Goal: Task Accomplishment & Management: Manage account settings

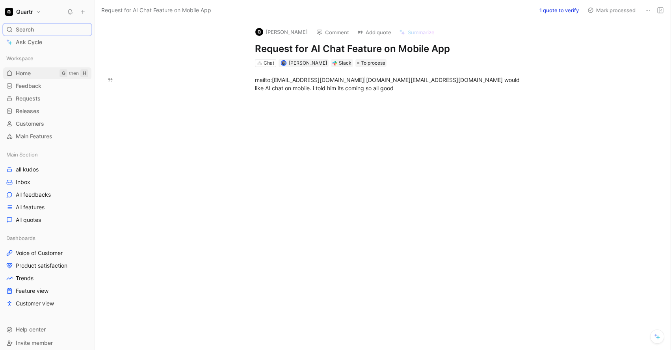
click at [27, 76] on span "Home" at bounding box center [23, 73] width 15 height 8
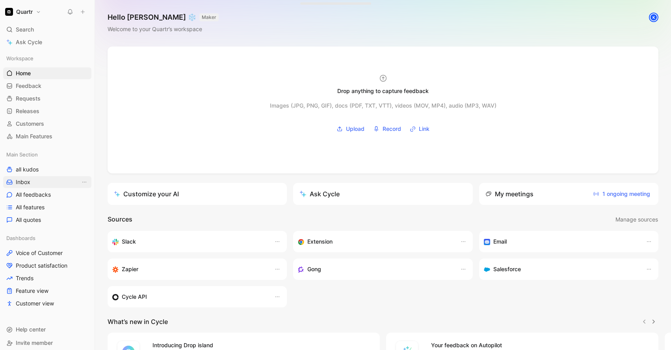
click at [26, 179] on span "Inbox" at bounding box center [23, 182] width 15 height 8
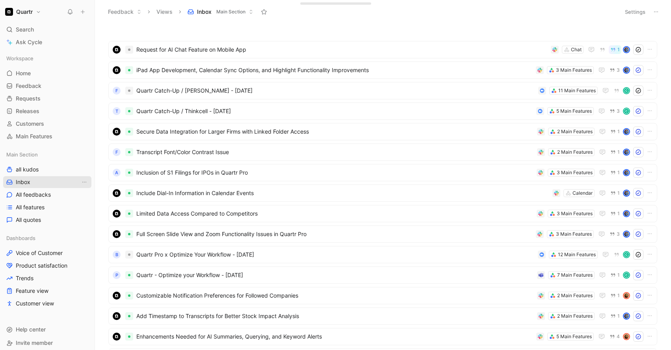
click at [29, 182] on span "Inbox" at bounding box center [23, 182] width 15 height 8
click at [24, 77] on span "Home" at bounding box center [23, 73] width 15 height 8
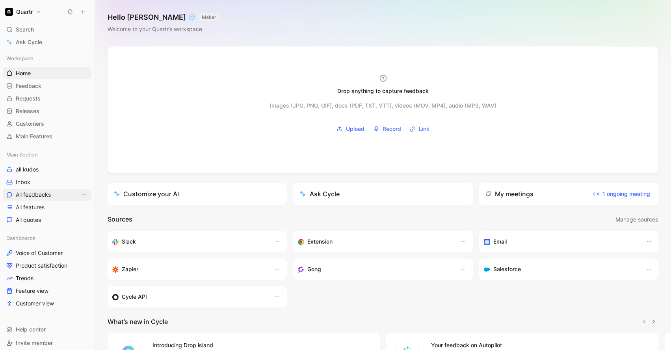
click at [31, 193] on span "All feedbacks" at bounding box center [33, 195] width 35 height 8
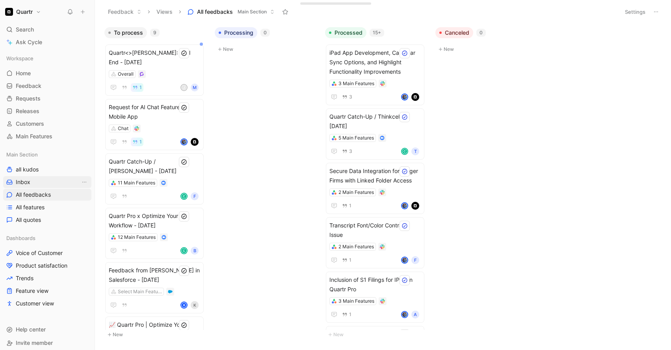
click at [31, 184] on link "Inbox" at bounding box center [47, 182] width 88 height 12
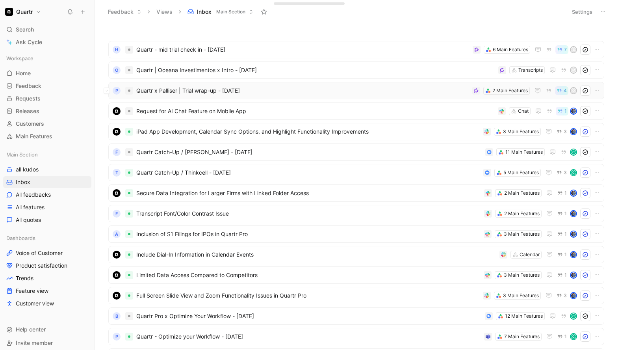
click at [272, 94] on span "Quartr x Palliser | Trial wrap-up - [DATE]" at bounding box center [302, 90] width 333 height 9
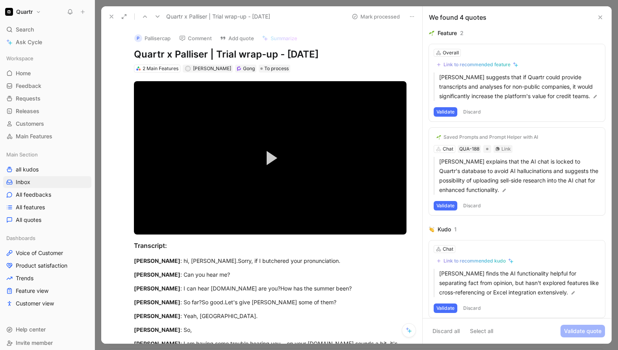
click at [448, 117] on button "Validate" at bounding box center [446, 111] width 24 height 9
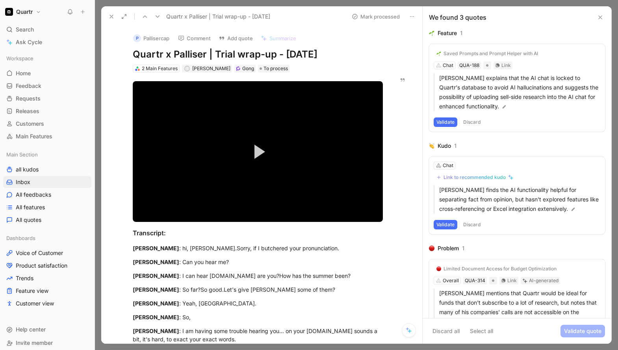
click at [467, 120] on button "Discard" at bounding box center [472, 121] width 23 height 9
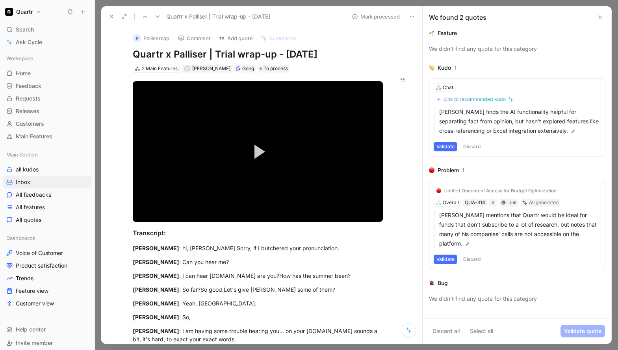
click at [444, 145] on button "Validate" at bounding box center [446, 146] width 24 height 9
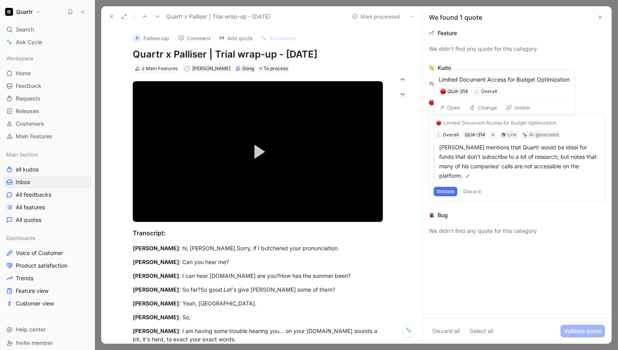
click at [480, 109] on button "Change" at bounding box center [483, 107] width 35 height 11
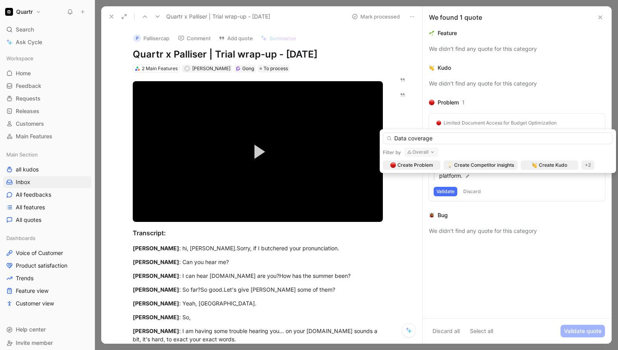
type input "Data coverage"
click at [433, 150] on icon "button" at bounding box center [433, 152] width 6 height 6
type input "Data"
click at [437, 183] on span "and metrics" at bounding box center [435, 183] width 30 height 7
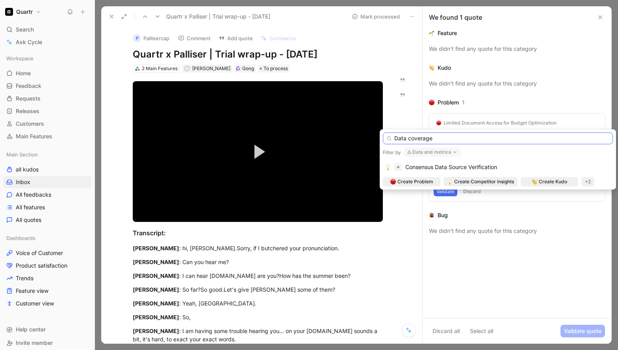
click at [443, 141] on input "Data coverage" at bounding box center [498, 138] width 230 height 12
click at [442, 141] on input "Data coverage" at bounding box center [498, 138] width 230 height 12
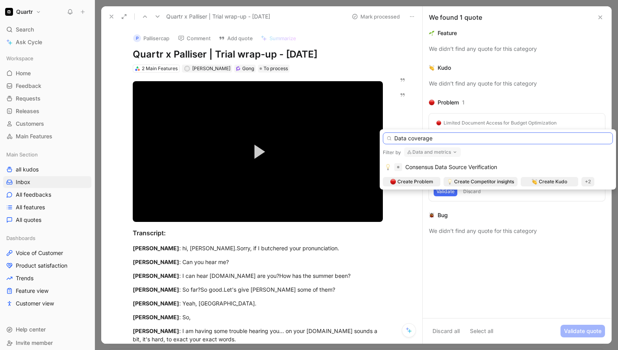
click at [442, 141] on input "Data coverage" at bounding box center [498, 138] width 230 height 12
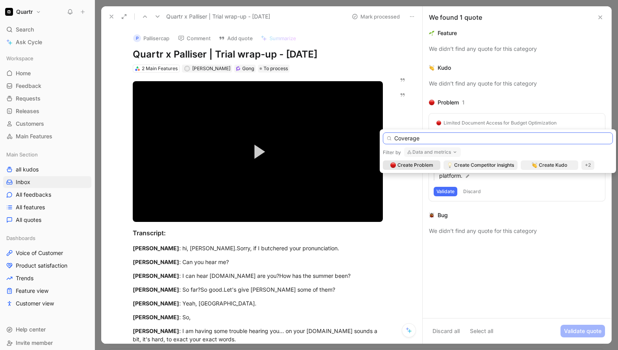
click at [395, 138] on input "Coverage" at bounding box center [498, 138] width 230 height 12
type input "Expanded coverage"
click at [588, 169] on div "+2" at bounding box center [588, 164] width 13 height 9
click at [580, 192] on div "Feature" at bounding box center [589, 192] width 46 height 9
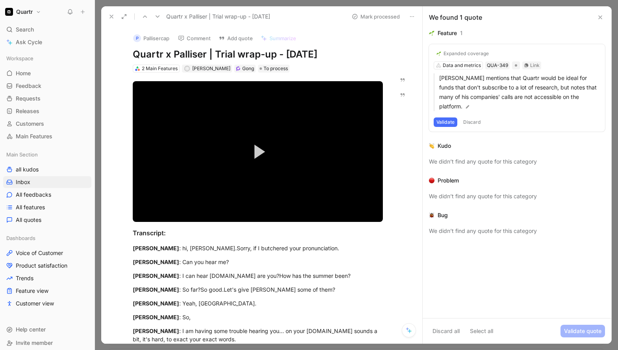
click at [439, 117] on button "Validate" at bounding box center [446, 121] width 24 height 9
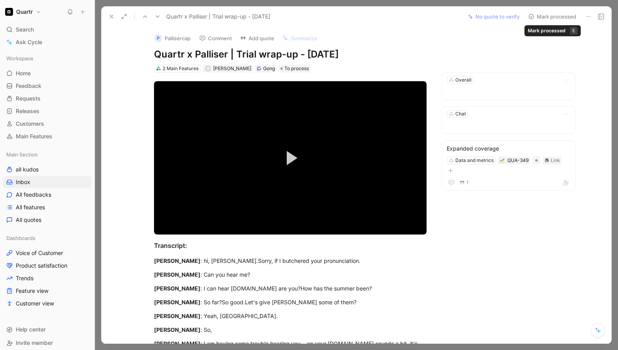
click at [549, 17] on button "Mark processed" at bounding box center [552, 16] width 55 height 11
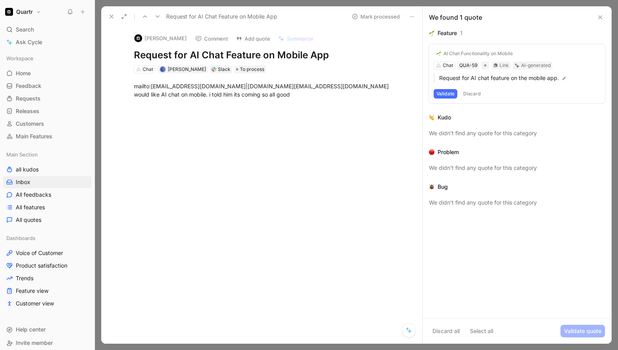
click at [444, 94] on button "Validate" at bounding box center [446, 93] width 24 height 9
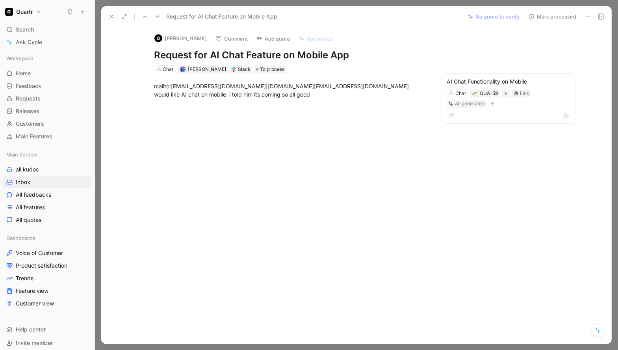
click at [115, 18] on button at bounding box center [111, 16] width 11 height 11
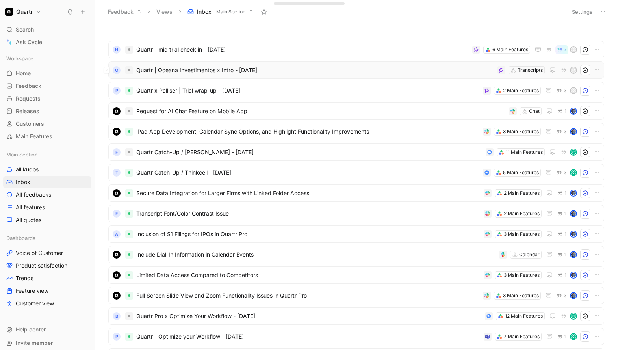
click at [284, 71] on span "Quartr | Oceana Investimentos x Intro - [DATE]" at bounding box center [315, 69] width 358 height 9
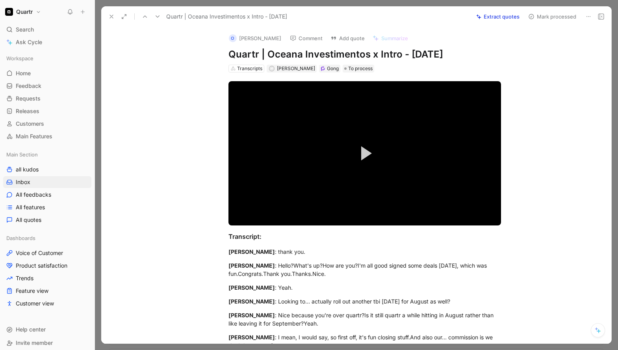
click at [506, 19] on button "Extract quotes" at bounding box center [498, 16] width 50 height 11
click at [362, 154] on span "Video Player" at bounding box center [366, 153] width 11 height 14
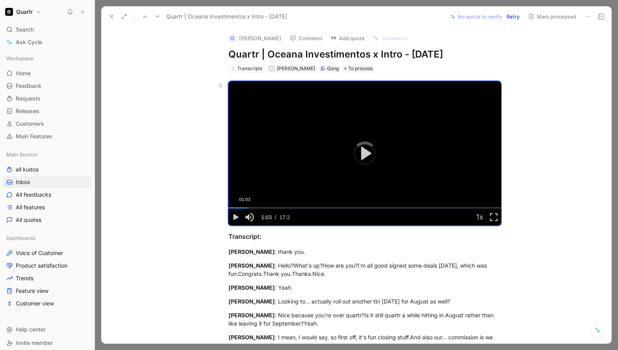
click at [243, 208] on div "Loaded : 6.94% 01:03 01:03" at bounding box center [365, 207] width 273 height 1
click at [252, 208] on div "01:30" at bounding box center [252, 207] width 0 height 1
click at [259, 208] on div "01:56" at bounding box center [259, 207] width 0 height 1
click at [269, 208] on div "02:34" at bounding box center [269, 207] width 0 height 1
click at [271, 208] on div "Loaded : 23.13% 02:55 02:35" at bounding box center [365, 207] width 273 height 1
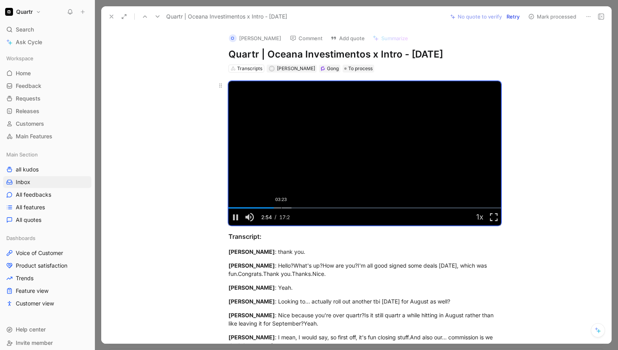
click at [281, 208] on div "03:23" at bounding box center [281, 207] width 0 height 1
click at [290, 208] on div "03:57" at bounding box center [290, 207] width 0 height 1
click at [294, 208] on div "Loaded : 31.32% 04:22 04:22" at bounding box center [365, 207] width 273 height 1
click at [300, 208] on div "Loaded : 35.42% 04:44 04:44" at bounding box center [365, 207] width 273 height 1
click at [305, 208] on div "Loaded : 35.42% 05:03 04:47" at bounding box center [365, 207] width 273 height 1
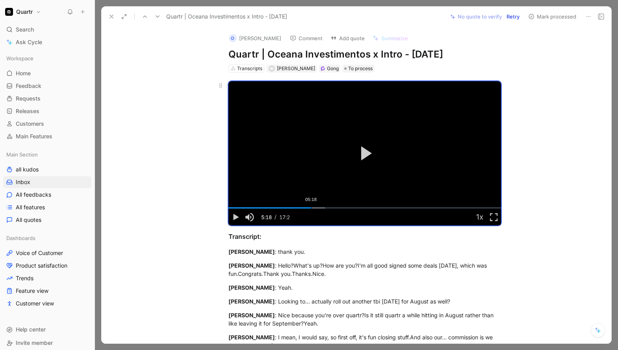
click at [309, 208] on div "Loaded : 35.42% 05:18 05:18" at bounding box center [365, 207] width 273 height 1
click at [317, 208] on div "05:41" at bounding box center [317, 207] width 0 height 1
click at [319, 208] on div "Loaded : 35.42% 05:56 05:42" at bounding box center [365, 207] width 273 height 1
click at [332, 208] on div "06:38" at bounding box center [332, 207] width 0 height 1
click at [338, 208] on div "07:02" at bounding box center [338, 207] width 0 height 1
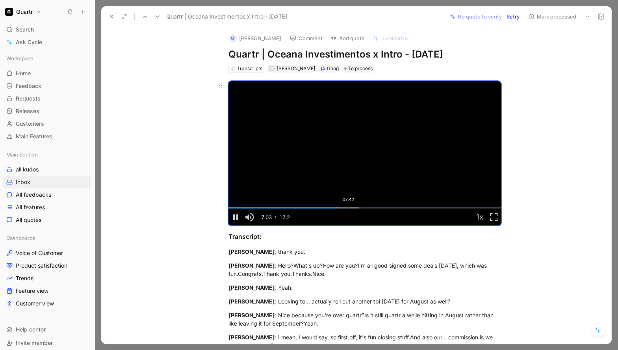
click at [349, 208] on div "07:42" at bounding box center [349, 207] width 0 height 1
click at [363, 208] on div "08:38" at bounding box center [363, 207] width 0 height 1
click at [379, 208] on div "09:37" at bounding box center [379, 207] width 0 height 1
click at [387, 208] on div "Loaded : 62.20% 10:16 09:38" at bounding box center [365, 207] width 273 height 1
click at [399, 208] on div "10:56" at bounding box center [399, 207] width 0 height 1
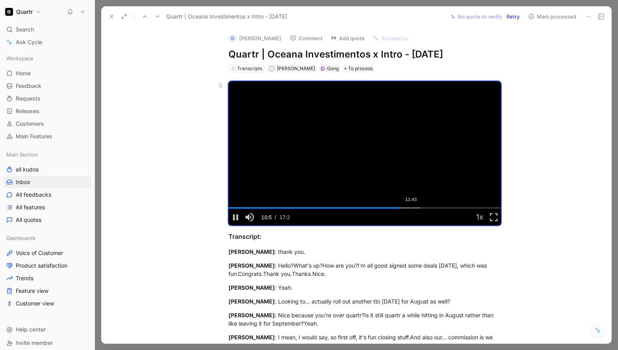
click at [411, 208] on div "11:43" at bounding box center [411, 207] width 0 height 1
click at [428, 208] on div "12:45" at bounding box center [428, 207] width 0 height 1
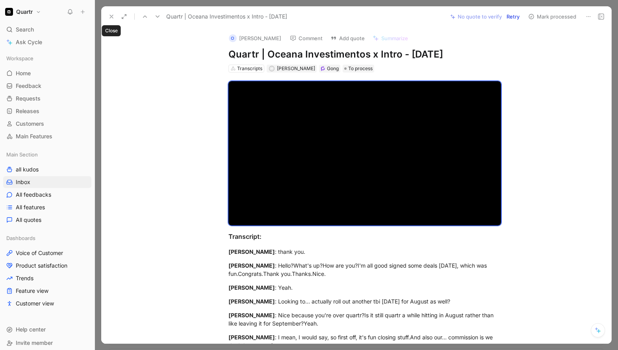
click at [113, 15] on icon at bounding box center [111, 16] width 6 height 6
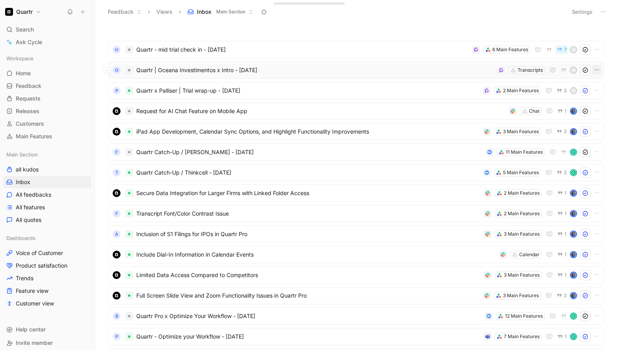
click at [595, 71] on icon "button" at bounding box center [597, 70] width 6 height 6
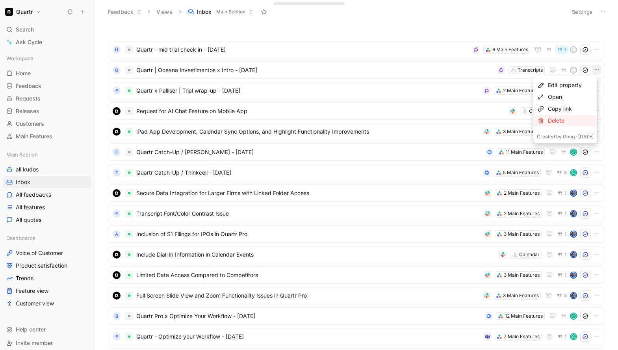
click at [573, 119] on div "Delete" at bounding box center [571, 120] width 46 height 9
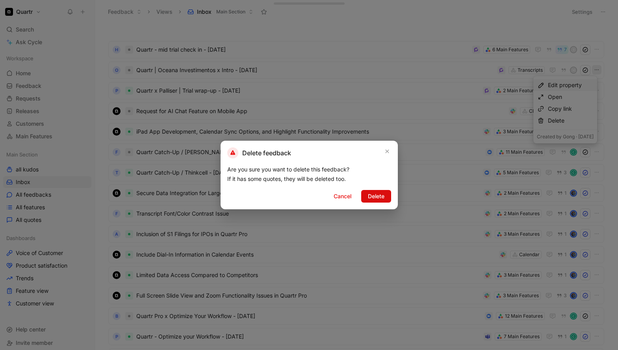
click at [375, 196] on span "Delete" at bounding box center [376, 196] width 17 height 9
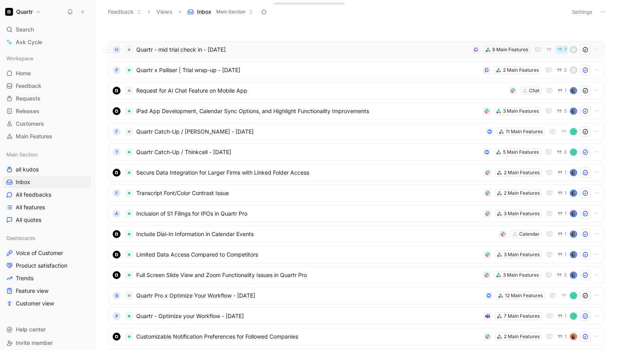
click at [281, 53] on span "Quartr - mid trial check in - [DATE]" at bounding box center [302, 49] width 333 height 9
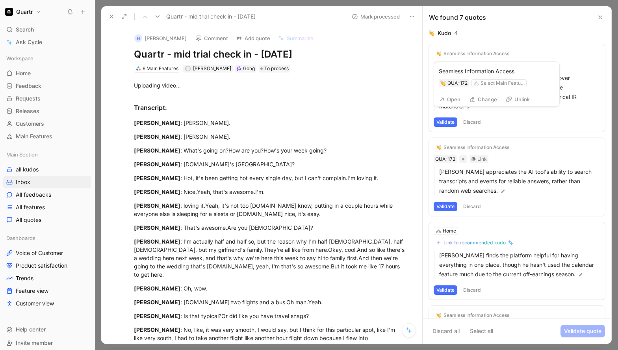
click at [515, 98] on button "Unlink" at bounding box center [517, 99] width 31 height 11
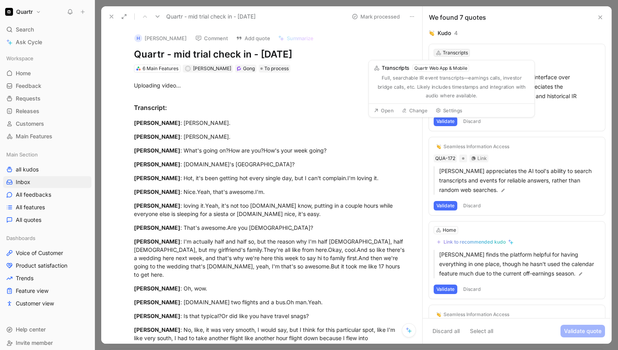
click at [452, 52] on div "Transcripts" at bounding box center [455, 53] width 25 height 8
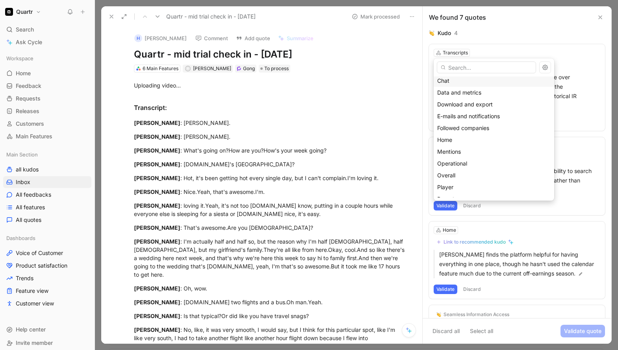
scroll to position [127, 0]
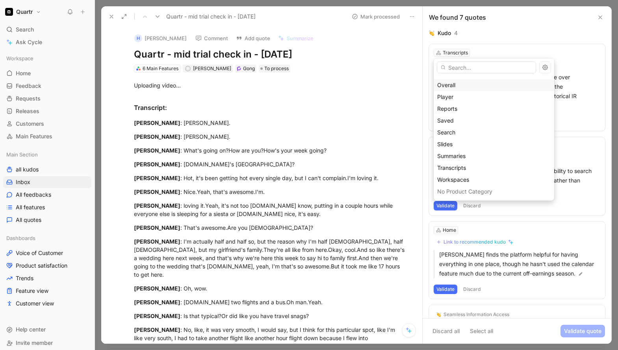
click at [462, 89] on div "Overall" at bounding box center [493, 84] width 113 height 9
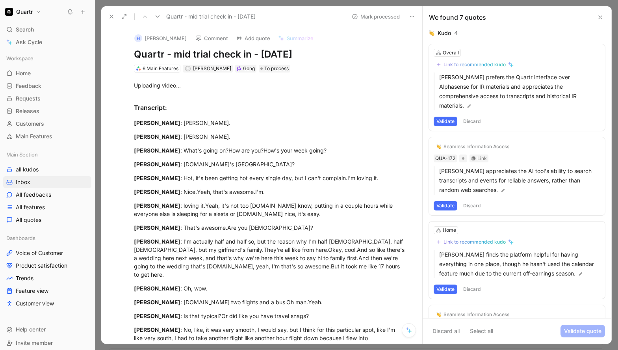
click at [444, 117] on button "Validate" at bounding box center [446, 121] width 24 height 9
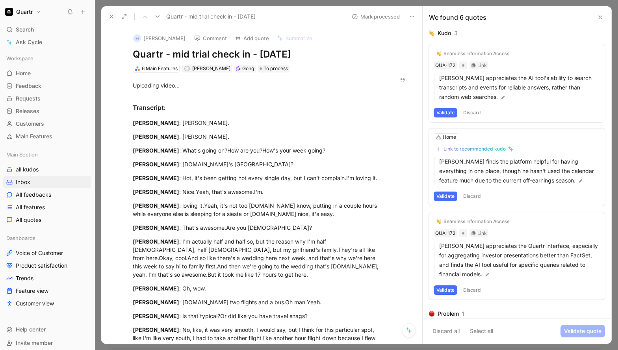
click at [474, 112] on button "Discard" at bounding box center [472, 112] width 23 height 9
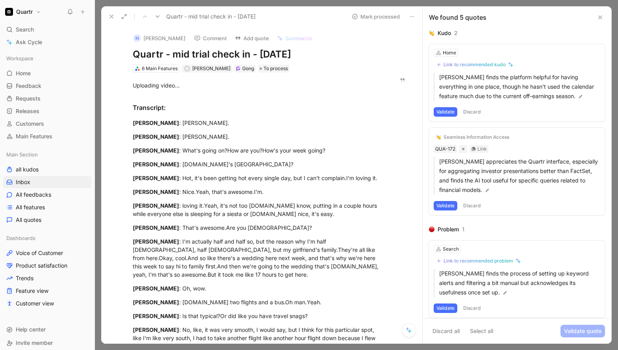
click at [464, 112] on button "Discard" at bounding box center [472, 111] width 23 height 9
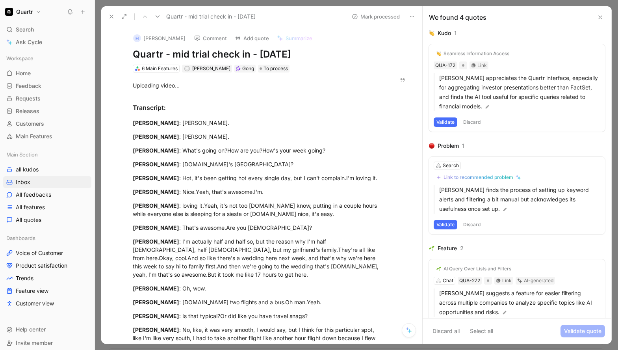
click at [470, 120] on button "Discard" at bounding box center [472, 121] width 23 height 9
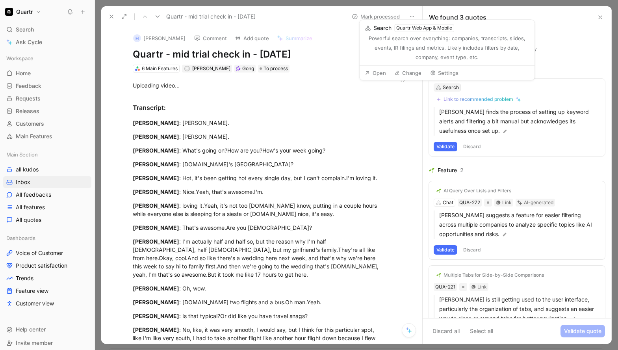
click at [451, 89] on div "Search" at bounding box center [451, 88] width 16 height 8
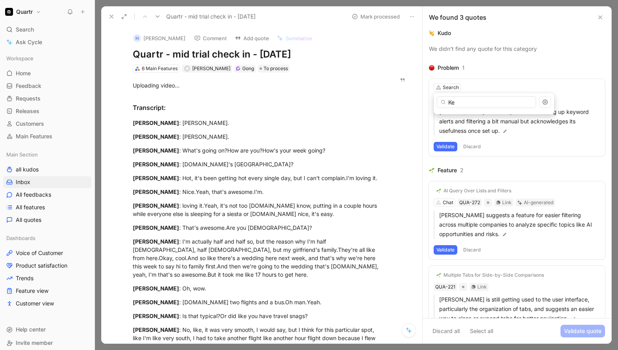
type input "K"
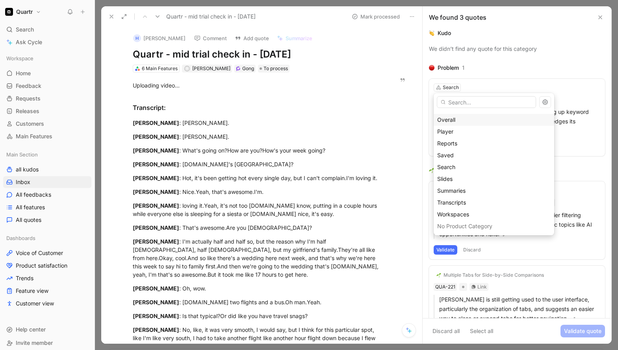
click at [459, 122] on div "Overall" at bounding box center [493, 119] width 113 height 9
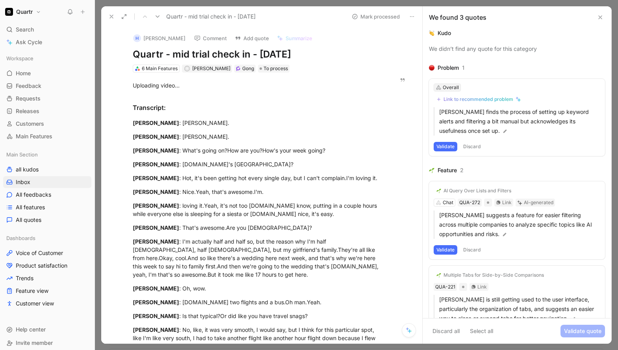
click at [451, 86] on div "Overall" at bounding box center [451, 88] width 16 height 8
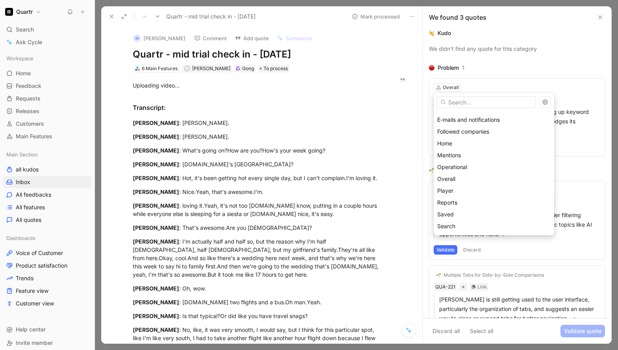
scroll to position [0, 0]
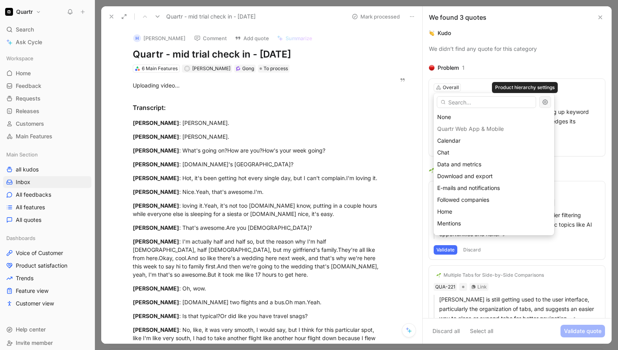
click at [542, 102] on icon "button" at bounding box center [545, 102] width 6 height 6
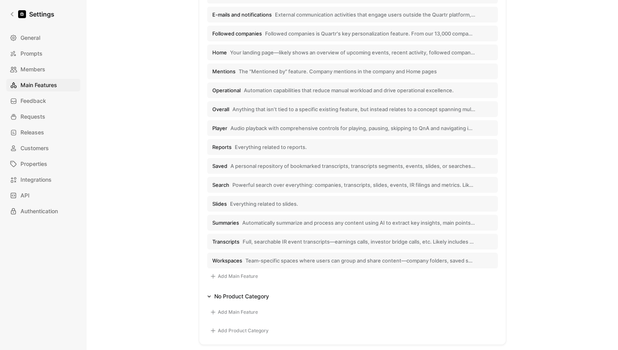
scroll to position [350, 0]
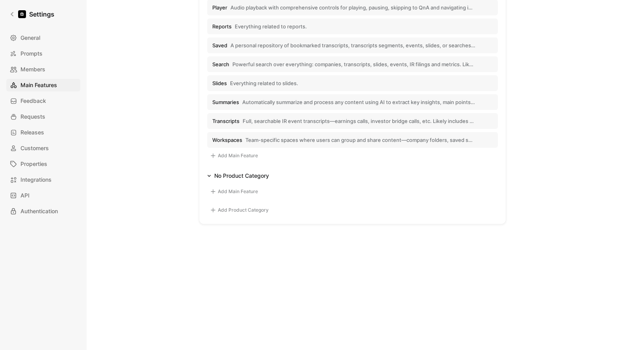
click at [244, 154] on button "Add Main Feature" at bounding box center [234, 155] width 54 height 9
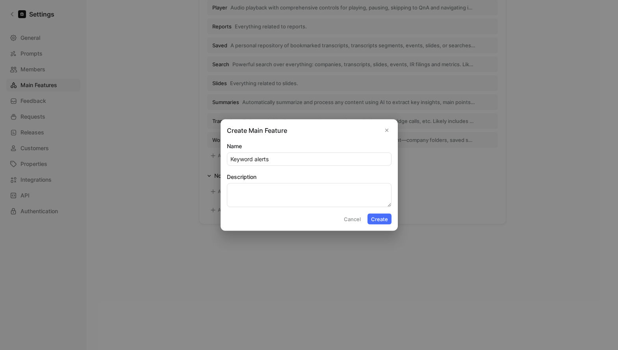
type input "Keyword alerts"
click at [383, 218] on button "Create" at bounding box center [380, 219] width 24 height 11
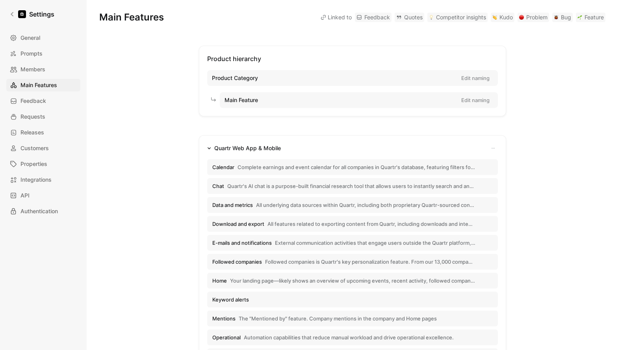
scroll to position [0, 0]
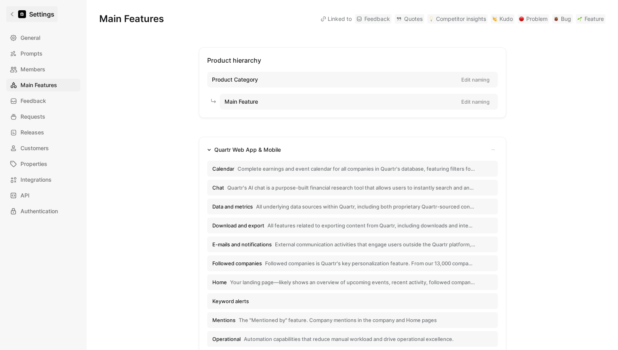
click at [16, 15] on link "Settings" at bounding box center [31, 14] width 51 height 16
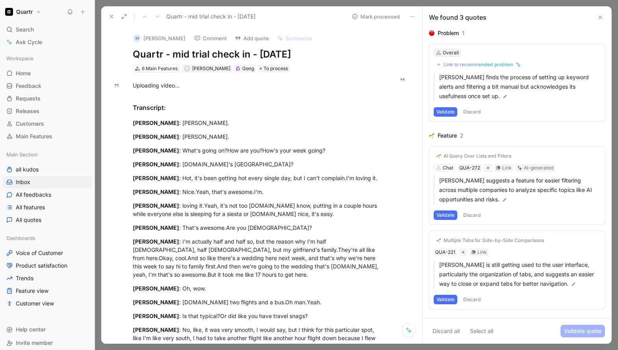
click at [453, 54] on div "Overall" at bounding box center [451, 53] width 16 height 8
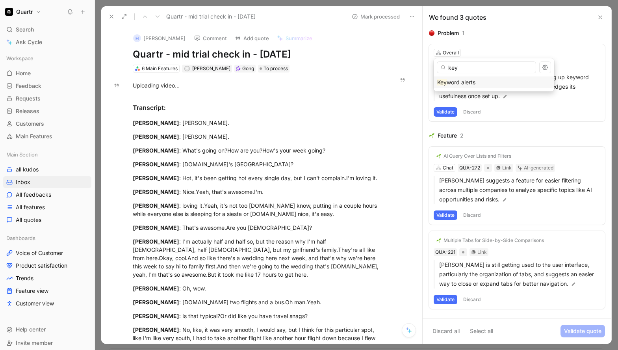
type input "key"
click at [459, 82] on span "word alerts" at bounding box center [461, 82] width 29 height 7
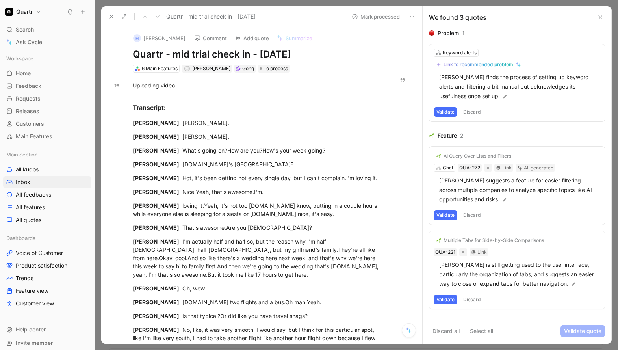
click at [448, 109] on button "Validate" at bounding box center [446, 111] width 24 height 9
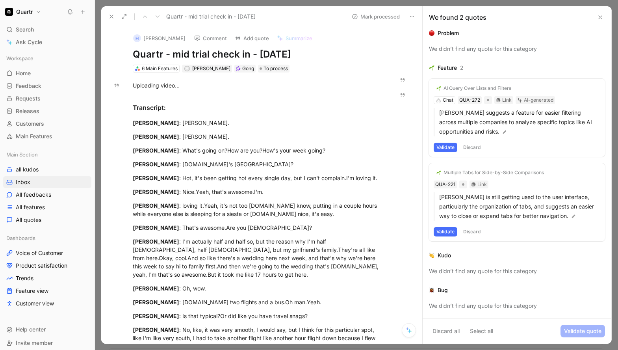
click at [469, 145] on button "Discard" at bounding box center [472, 147] width 23 height 9
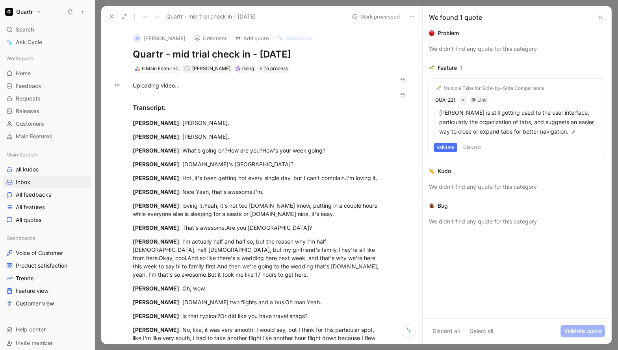
click at [469, 145] on button "Discard" at bounding box center [472, 147] width 23 height 9
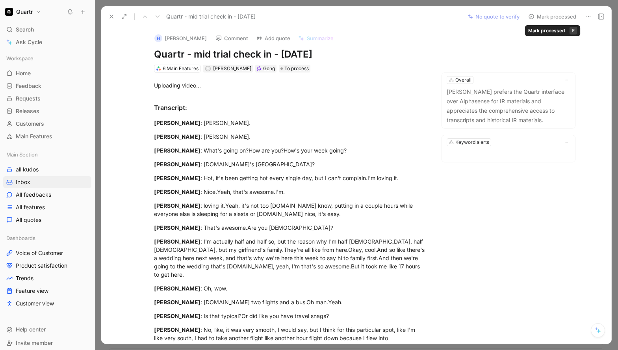
click at [556, 17] on button "Mark processed" at bounding box center [552, 16] width 55 height 11
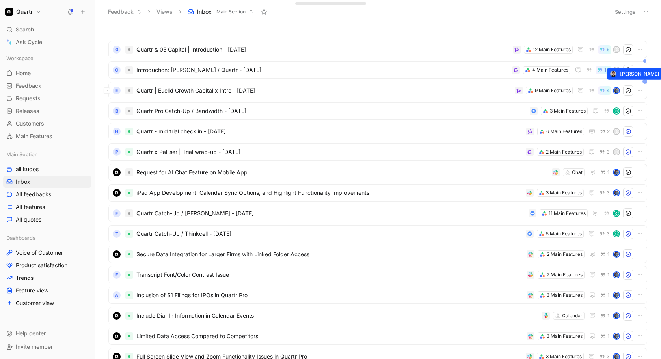
click at [642, 81] on div at bounding box center [644, 81] width 5 height 5
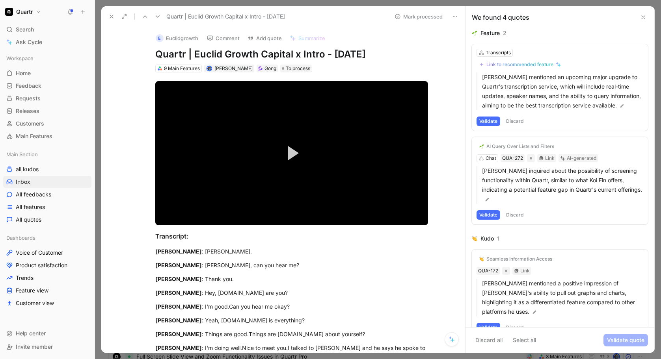
click at [111, 17] on use at bounding box center [111, 16] width 3 height 3
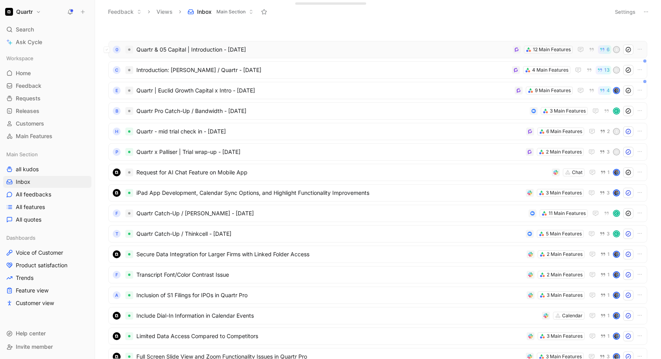
click at [275, 46] on span "Quartr & 05 Capital | Introduction - [DATE]" at bounding box center [322, 49] width 373 height 9
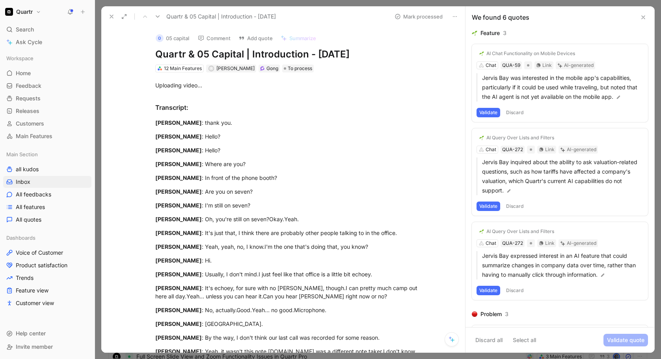
click at [644, 15] on icon at bounding box center [643, 17] width 6 height 6
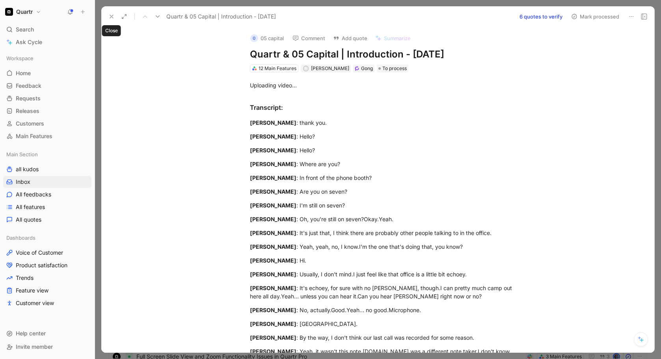
click at [109, 15] on icon at bounding box center [111, 16] width 6 height 6
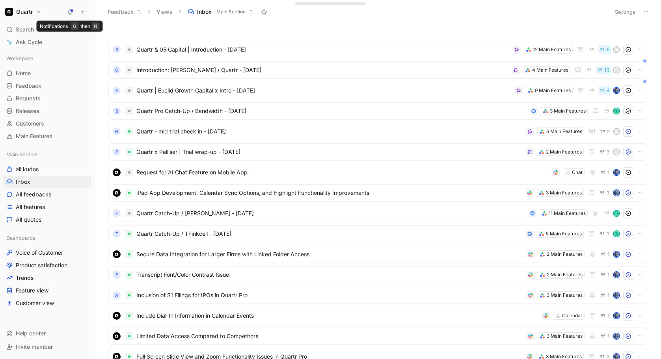
click at [73, 11] on use at bounding box center [71, 12] width 6 height 6
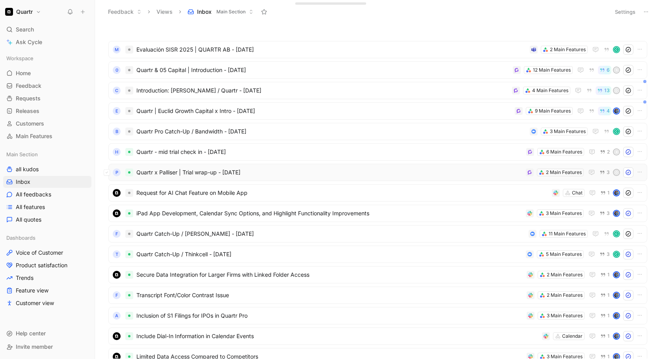
click at [290, 176] on span "Quartr x Palliser | Trial wrap-up - [DATE]" at bounding box center [329, 172] width 386 height 9
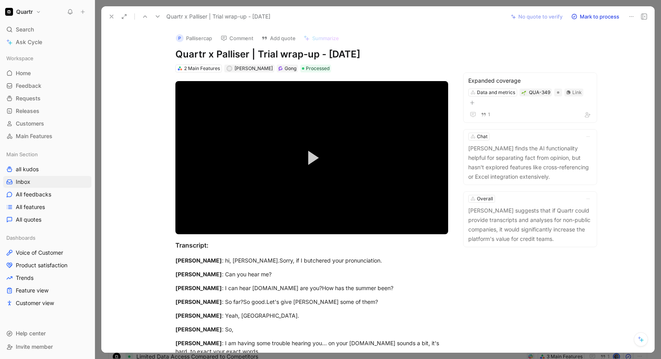
click at [404, 62] on div "P Pallisercap Comment Add quote Summarize Quartr x Palliser | Trial wrap-up - […" at bounding box center [311, 50] width 303 height 46
click at [513, 208] on p "[PERSON_NAME] suggests that if Quartr could provide transcripts and analyses fo…" at bounding box center [530, 225] width 124 height 38
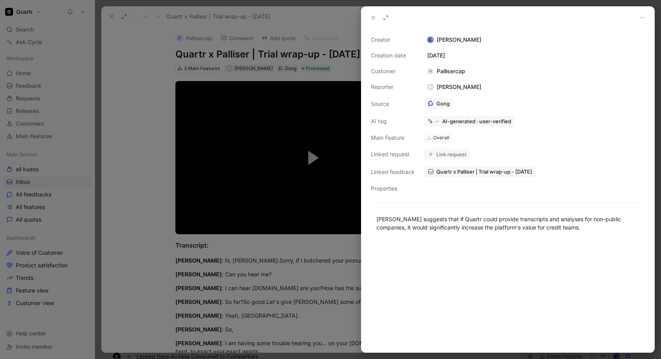
click at [372, 19] on icon at bounding box center [373, 18] width 6 height 6
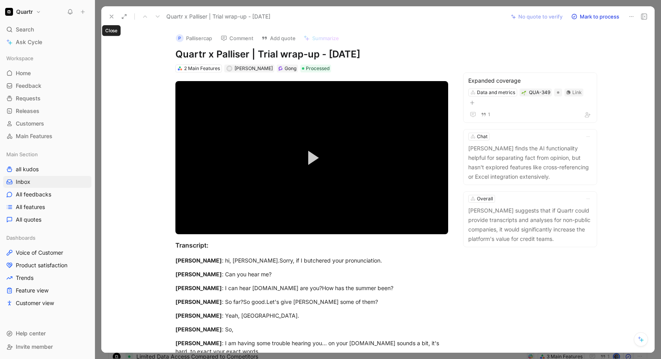
click at [112, 18] on icon at bounding box center [111, 16] width 6 height 6
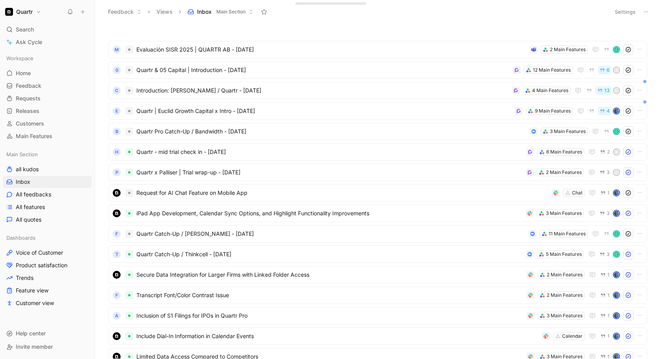
click at [617, 12] on button "Settings" at bounding box center [625, 11] width 28 height 11
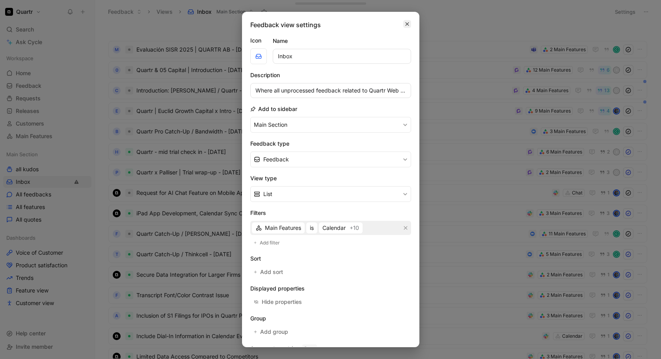
click at [405, 26] on icon "button" at bounding box center [407, 24] width 5 height 6
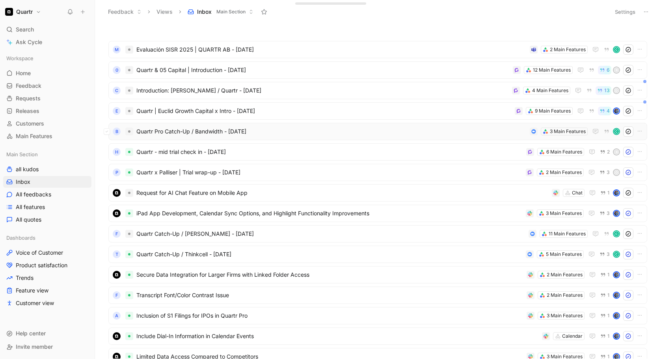
click at [273, 132] on span "Quartr Pro Catch-Up / Bandwidth - [DATE]" at bounding box center [331, 131] width 390 height 9
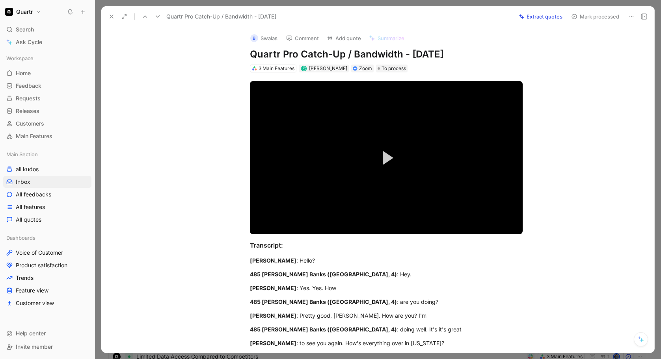
click at [114, 16] on icon at bounding box center [111, 16] width 6 height 6
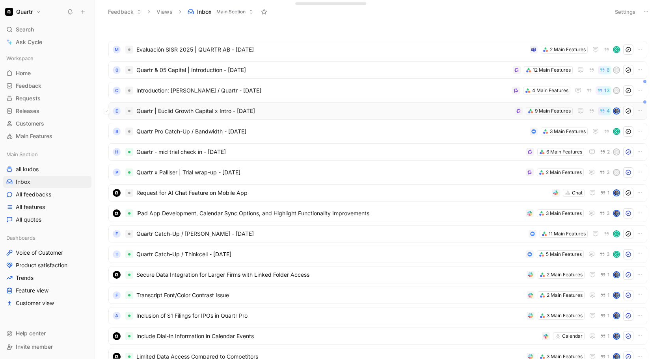
click at [307, 108] on span "Quartr | Euclid Growth Capital x Intro - [DATE]" at bounding box center [323, 110] width 375 height 9
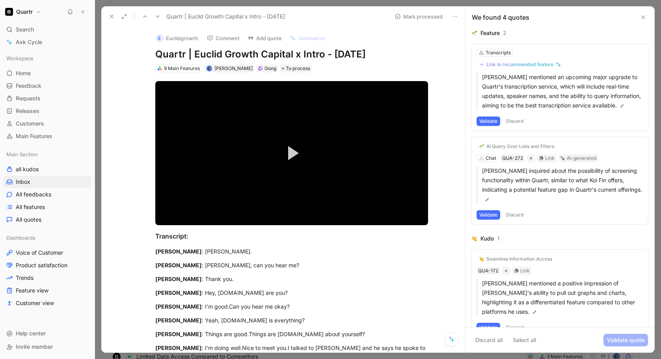
click at [521, 126] on button "Discard" at bounding box center [514, 121] width 23 height 9
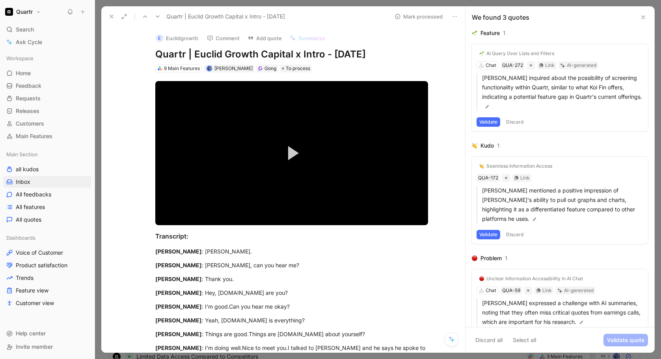
click at [481, 65] on div "AI Query Over Lists and Filters Chat QUA-272 Link AI-generated [PERSON_NAME] in…" at bounding box center [560, 87] width 176 height 87
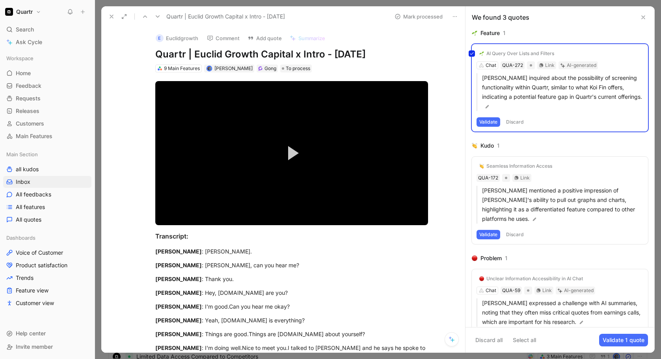
click at [486, 67] on div "AI Query Over Lists and Filters Chat QUA-272 Link AI-generated [PERSON_NAME] in…" at bounding box center [560, 87] width 176 height 87
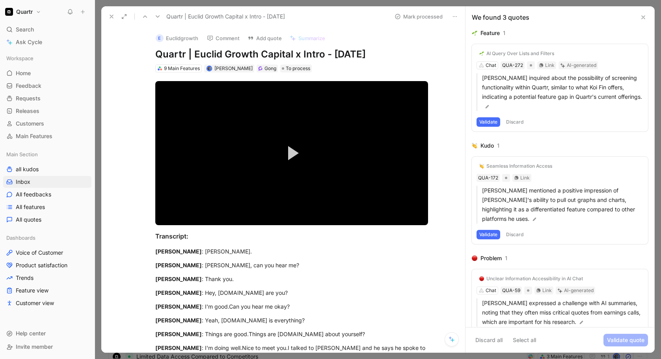
click at [486, 67] on div "AI Query Over Lists and Filters Chat QUA-272 Link AI-generated [PERSON_NAME] in…" at bounding box center [560, 87] width 176 height 87
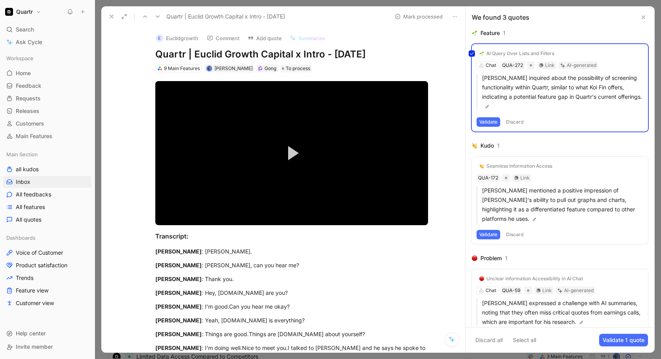
click at [496, 55] on div "AI Query Over Lists and Filters Chat QUA-272 Link AI-generated [PERSON_NAME] in…" at bounding box center [560, 87] width 176 height 87
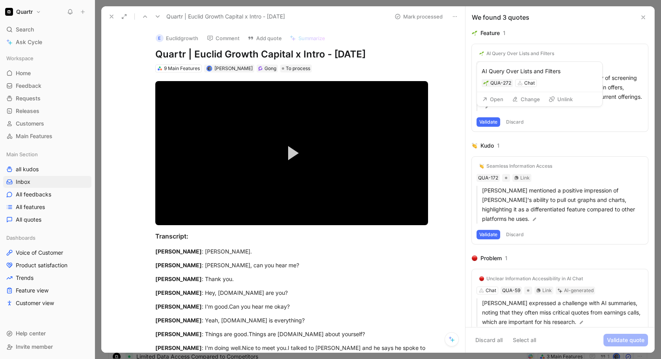
click at [558, 101] on button "Unlink" at bounding box center [560, 99] width 31 height 11
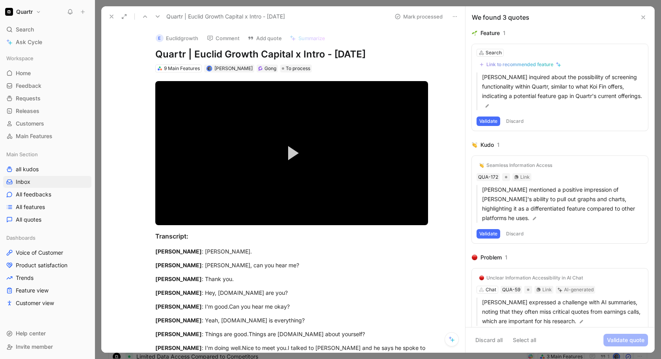
click at [484, 123] on button "Validate" at bounding box center [488, 121] width 24 height 9
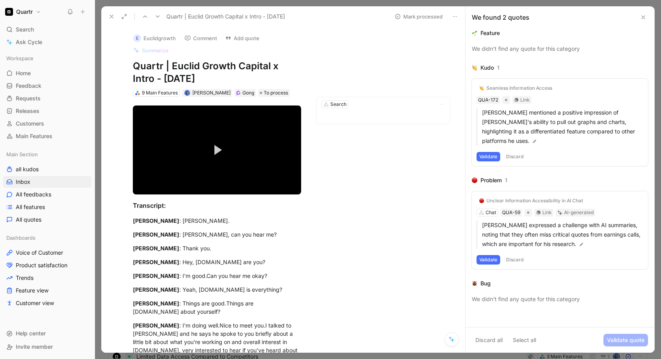
click at [489, 156] on button "Validate" at bounding box center [488, 156] width 24 height 9
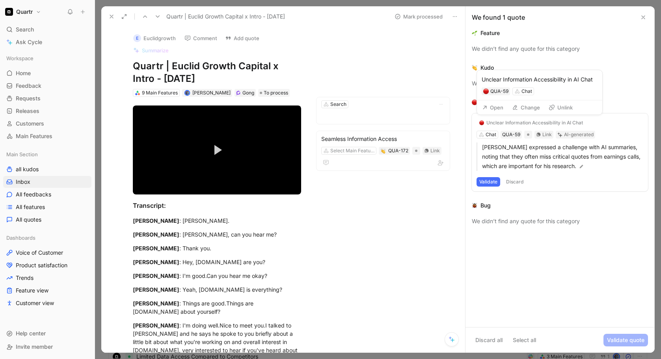
click at [559, 110] on button "Unlink" at bounding box center [560, 107] width 31 height 11
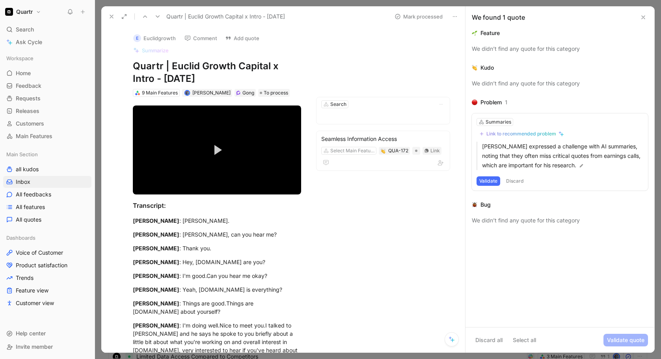
click at [489, 180] on button "Validate" at bounding box center [488, 181] width 24 height 9
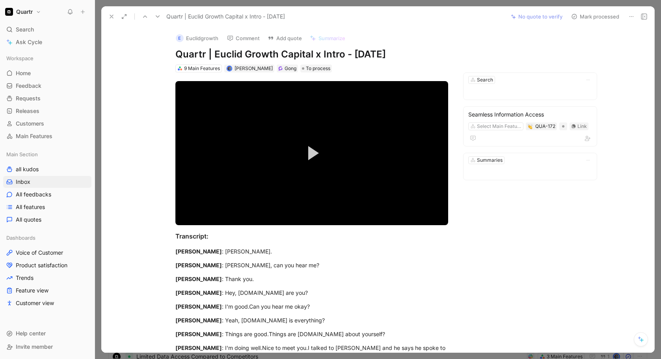
click at [612, 17] on button "Mark processed" at bounding box center [594, 16] width 55 height 11
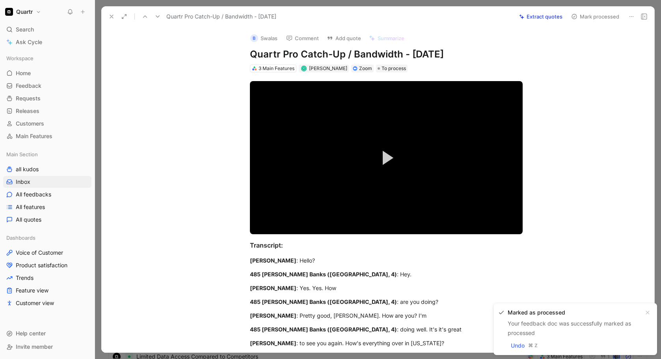
click at [109, 17] on icon at bounding box center [111, 16] width 6 height 6
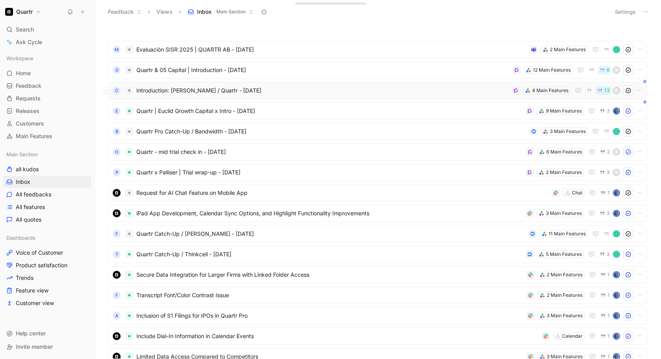
click at [289, 94] on span "Introduction: [PERSON_NAME] / Quartr - [DATE]" at bounding box center [322, 90] width 372 height 9
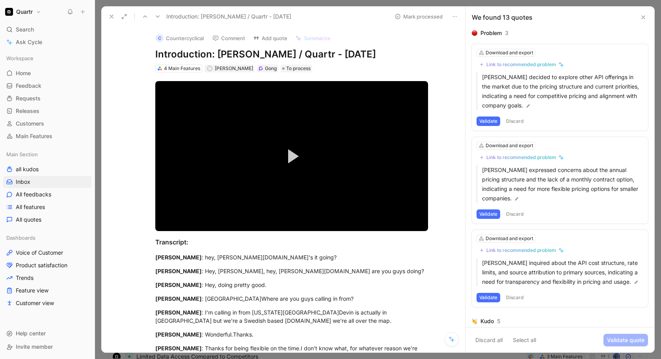
click at [110, 17] on use at bounding box center [111, 16] width 3 height 3
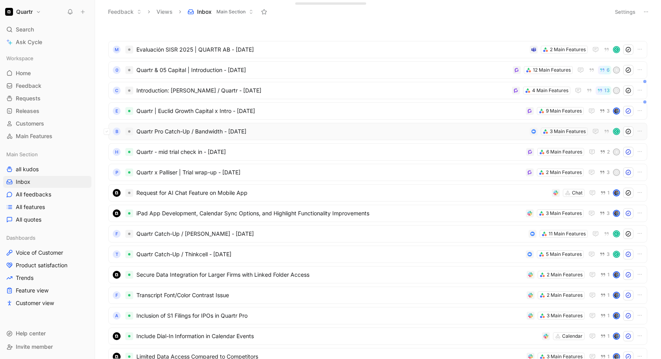
click at [271, 133] on span "Quartr Pro Catch-Up / Bandwidth - [DATE]" at bounding box center [331, 131] width 390 height 9
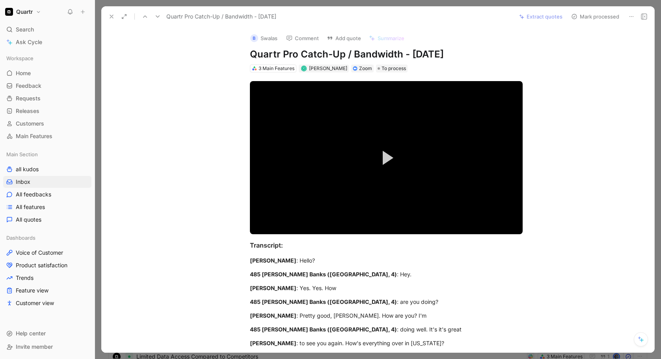
click at [113, 15] on use at bounding box center [111, 16] width 3 height 3
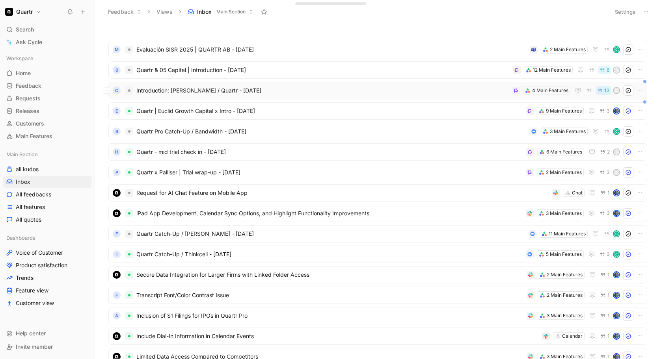
click at [289, 92] on span "Introduction: [PERSON_NAME] / Quartr - [DATE]" at bounding box center [322, 90] width 372 height 9
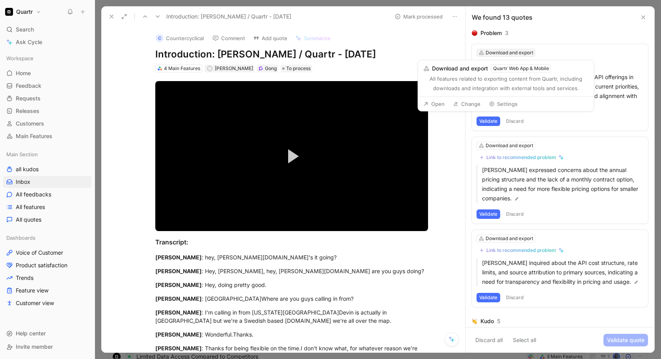
click at [499, 54] on div "Download and export" at bounding box center [509, 53] width 48 height 8
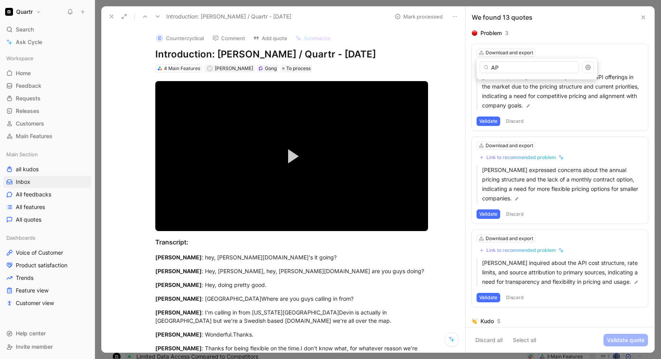
type input "A"
type input "Over"
click at [499, 80] on div "Over all" at bounding box center [536, 82] width 113 height 9
click at [488, 119] on button "Validate" at bounding box center [488, 121] width 24 height 9
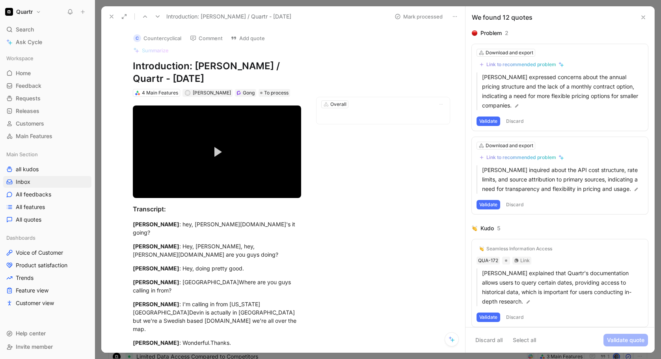
click at [521, 119] on button "Discard" at bounding box center [514, 121] width 23 height 9
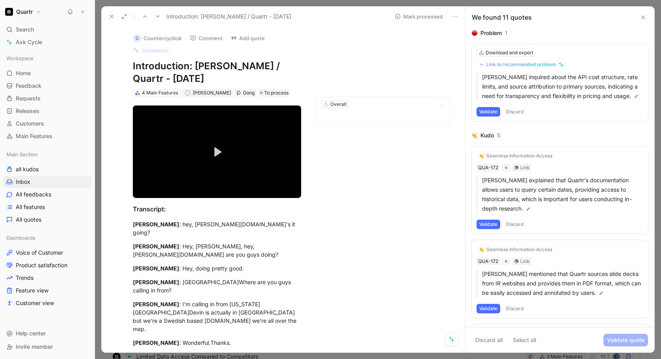
click at [512, 117] on button "Discard" at bounding box center [514, 111] width 23 height 9
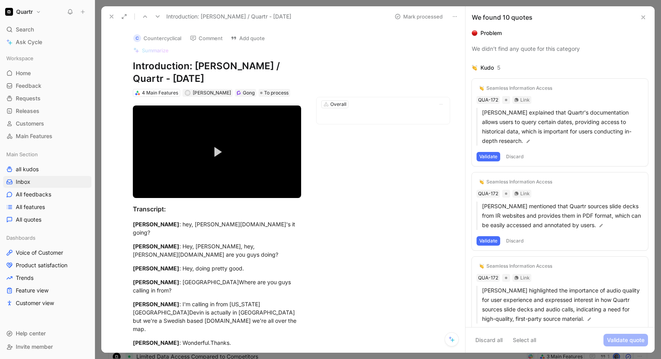
click at [511, 155] on button "Discard" at bounding box center [514, 156] width 23 height 9
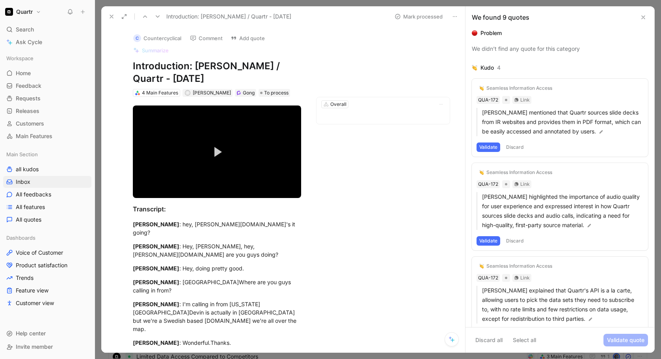
click at [511, 149] on button "Discard" at bounding box center [514, 147] width 23 height 9
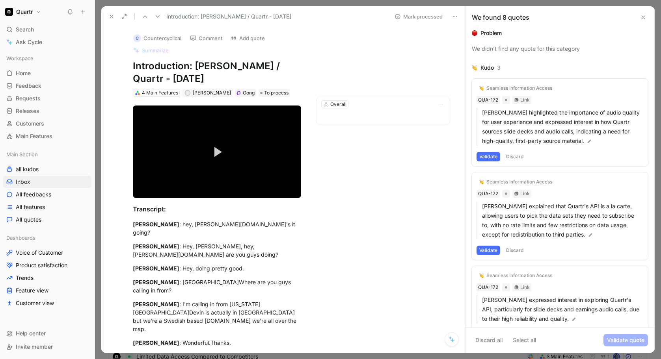
click at [515, 156] on button "Discard" at bounding box center [514, 156] width 23 height 9
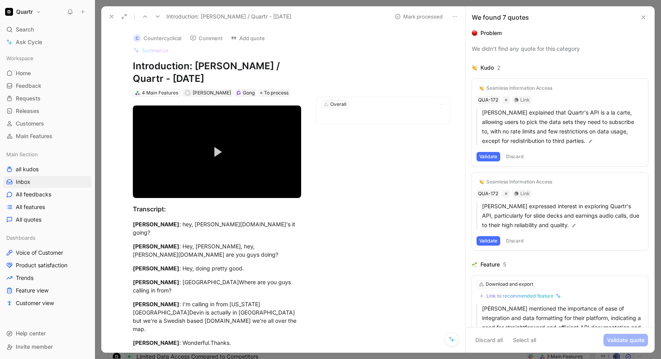
click at [515, 156] on button "Discard" at bounding box center [514, 156] width 23 height 9
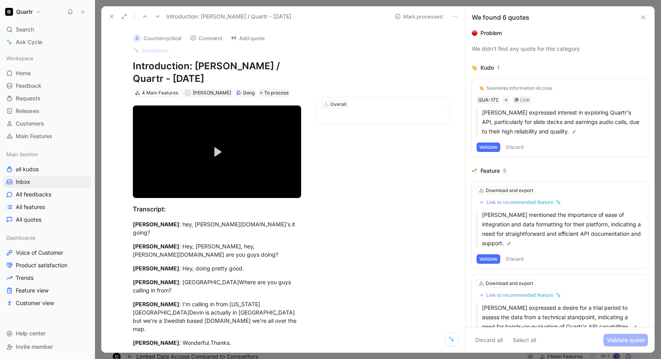
click at [515, 149] on button "Discard" at bounding box center [514, 147] width 23 height 9
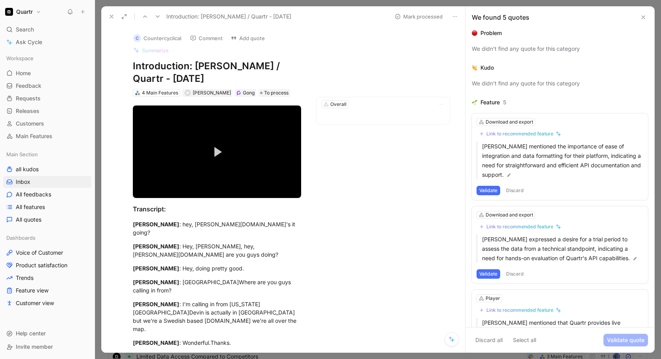
click at [516, 191] on button "Discard" at bounding box center [514, 190] width 23 height 9
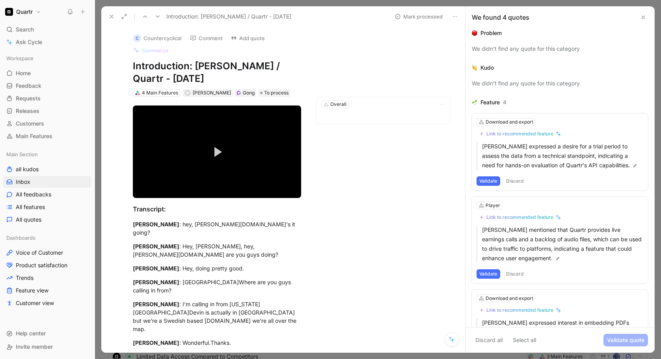
click at [515, 183] on button "Discard" at bounding box center [514, 181] width 23 height 9
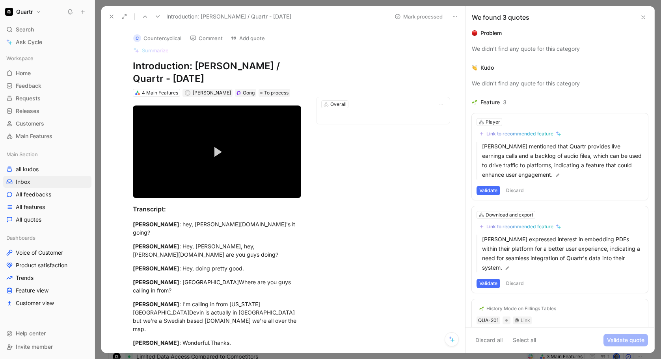
click at [518, 192] on button "Discard" at bounding box center [514, 190] width 23 height 9
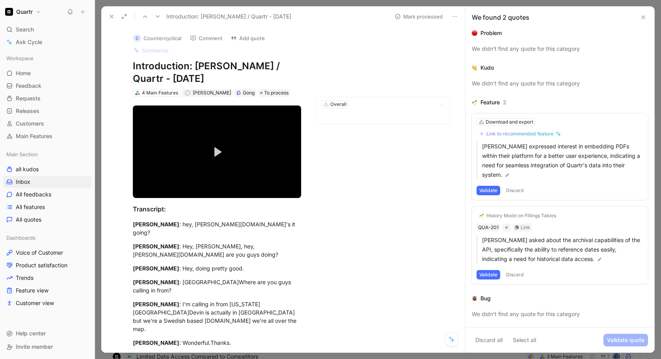
click at [517, 186] on button "Discard" at bounding box center [514, 190] width 23 height 9
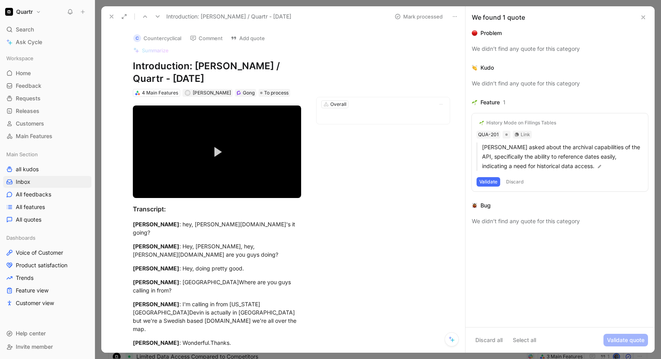
click at [518, 181] on button "Discard" at bounding box center [514, 181] width 23 height 9
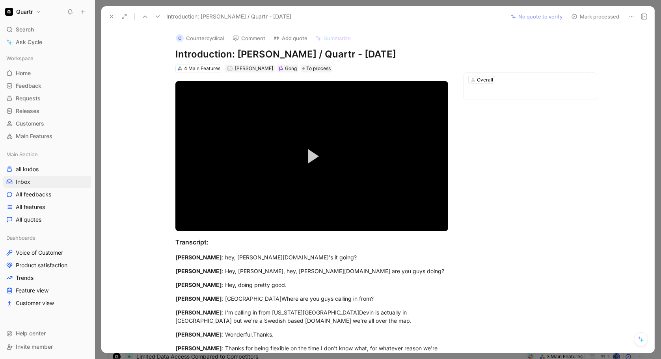
click at [595, 15] on button "Mark processed" at bounding box center [594, 16] width 55 height 11
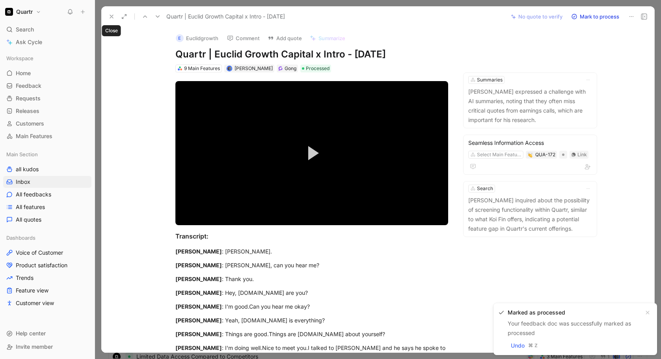
click at [113, 19] on icon at bounding box center [111, 16] width 6 height 6
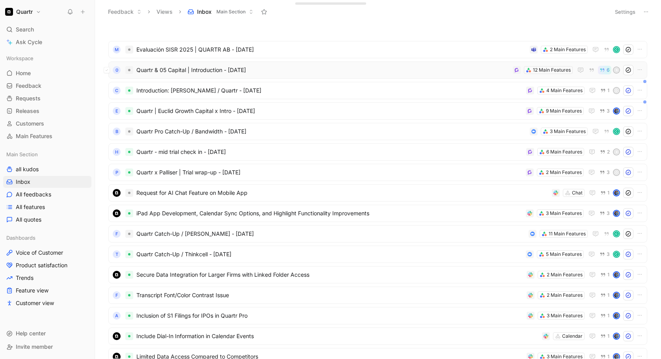
click at [299, 74] on span "Quartr & 05 Capital | Introduction - [DATE]" at bounding box center [322, 69] width 373 height 9
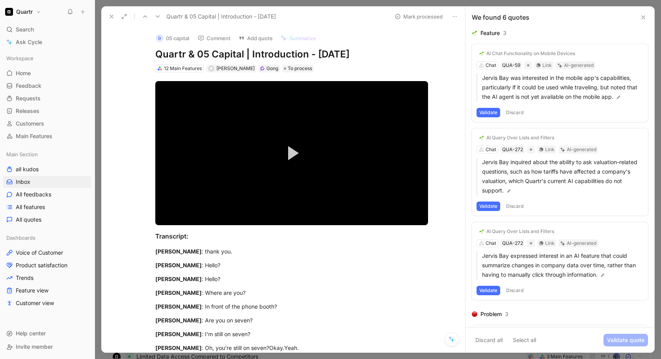
click at [485, 111] on button "Validate" at bounding box center [488, 112] width 24 height 9
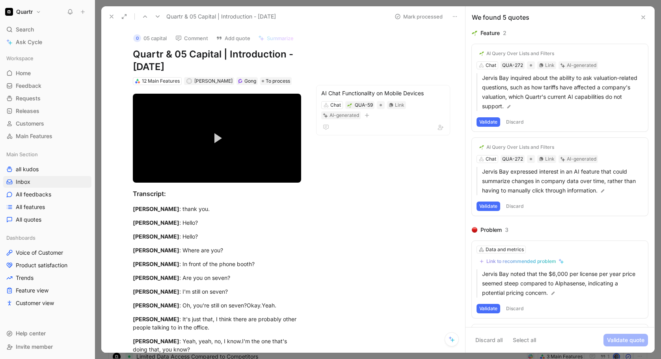
click at [513, 124] on button "Discard" at bounding box center [514, 121] width 23 height 9
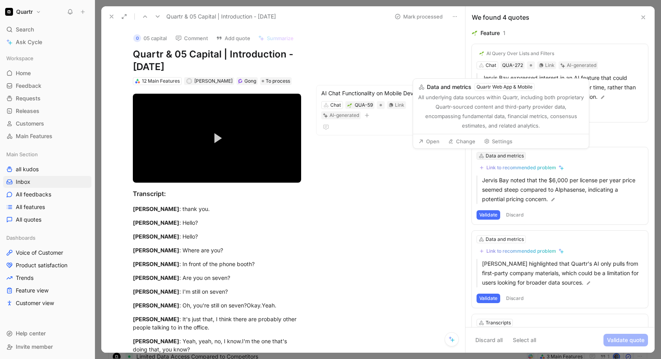
click at [506, 156] on div "Data and metrics" at bounding box center [504, 156] width 38 height 8
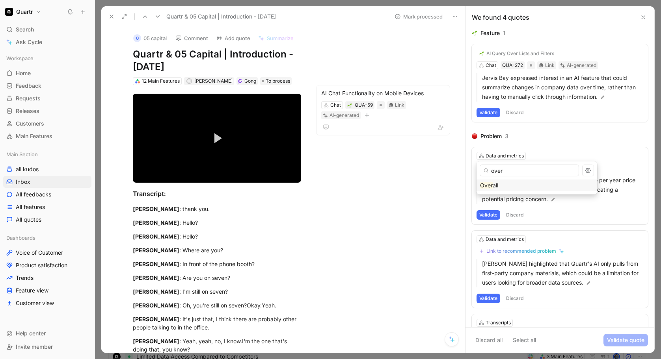
type input "over"
click at [495, 184] on span "all" at bounding box center [496, 185] width 6 height 7
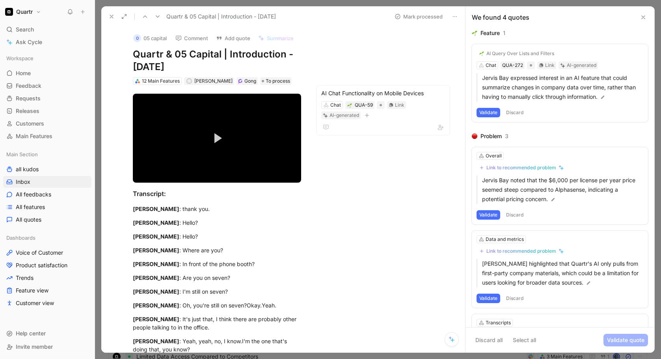
click at [488, 213] on button "Validate" at bounding box center [488, 214] width 24 height 9
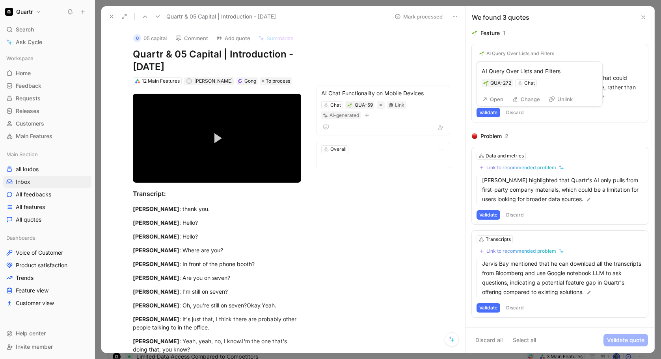
click at [562, 97] on button "Unlink" at bounding box center [560, 99] width 31 height 11
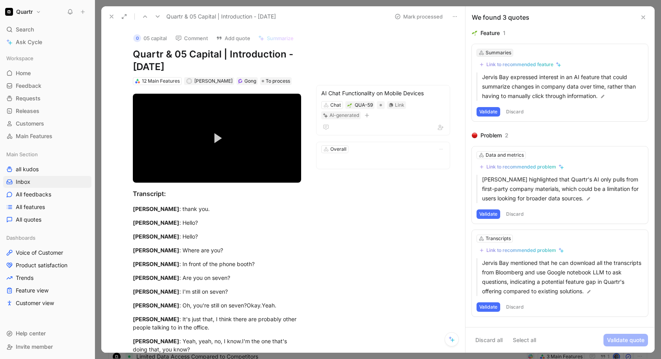
click at [496, 52] on div "Summaries" at bounding box center [498, 53] width 26 height 8
type input "overa"
click at [496, 80] on span "ll" at bounding box center [497, 82] width 2 height 7
click at [483, 114] on button "Validate" at bounding box center [488, 111] width 24 height 9
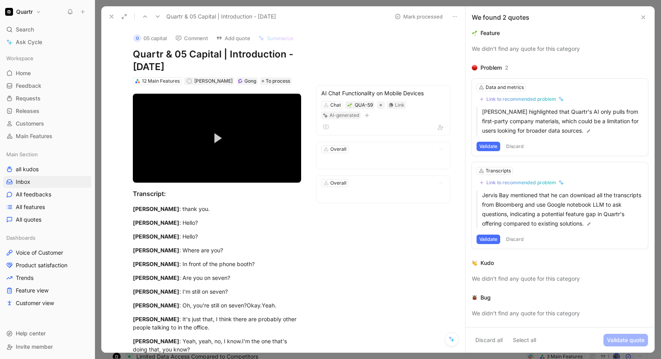
click at [521, 147] on button "Discard" at bounding box center [514, 146] width 23 height 9
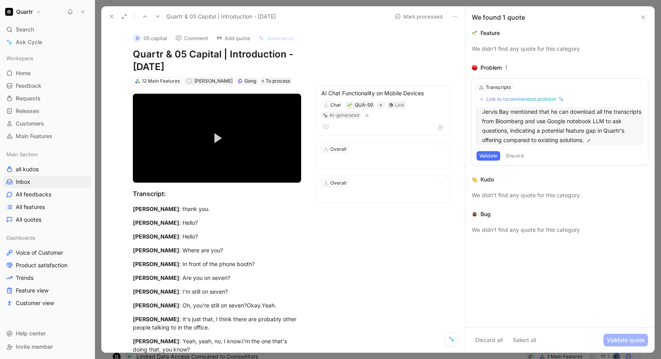
click at [513, 135] on p "Jervis Bay mentioned that he can download all the transcripts from Bloomberg an…" at bounding box center [562, 126] width 161 height 38
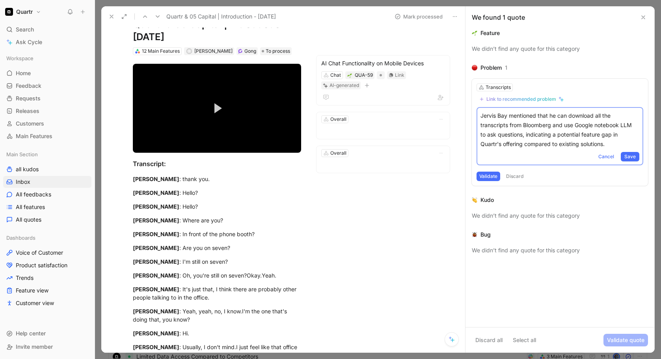
scroll to position [149, 0]
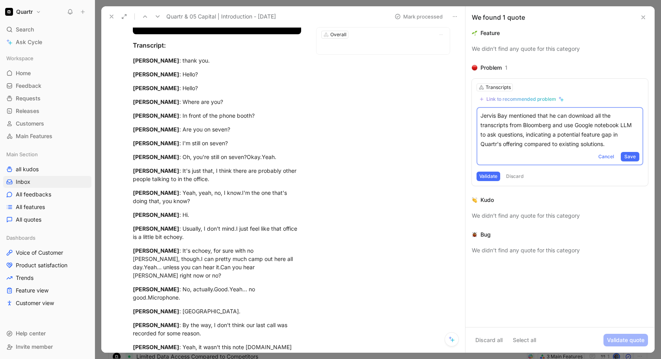
click at [378, 173] on div "0 05 capital Comment Add quote Summarize Quartr & 05 Capital | Introduction - […" at bounding box center [283, 190] width 364 height 326
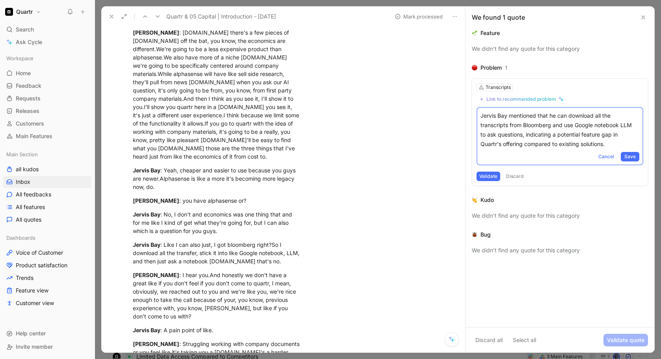
scroll to position [1309, 0]
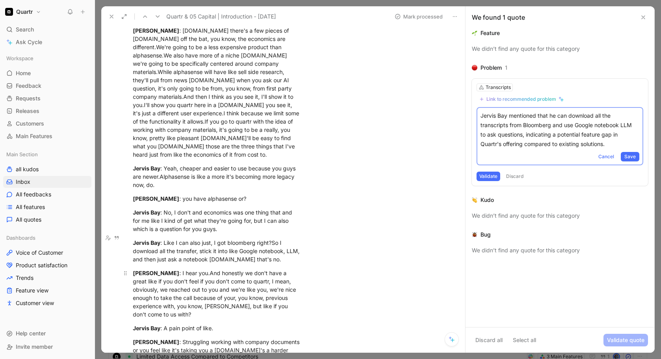
click at [181, 269] on div "[PERSON_NAME] : I hear you.And honestly we don't have a great like if you don't…" at bounding box center [217, 294] width 168 height 50
click at [180, 269] on div "[PERSON_NAME] : I hear you.And honestly we don't have a great like if you don't…" at bounding box center [217, 294] width 168 height 50
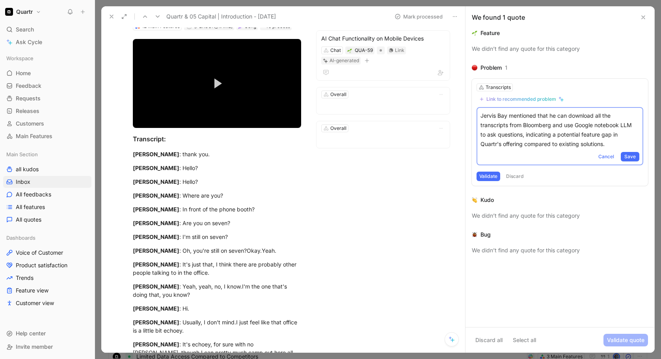
scroll to position [0, 0]
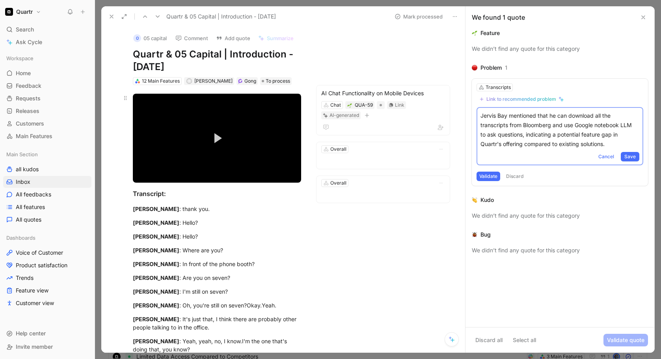
click at [211, 148] on button "Play Video" at bounding box center [216, 138] width 25 height 25
click at [194, 166] on div "Loaded : 6.89% 09:21 00:01" at bounding box center [217, 165] width 168 height 1
click at [138, 175] on span "Video Player" at bounding box center [140, 175] width 14 height 0
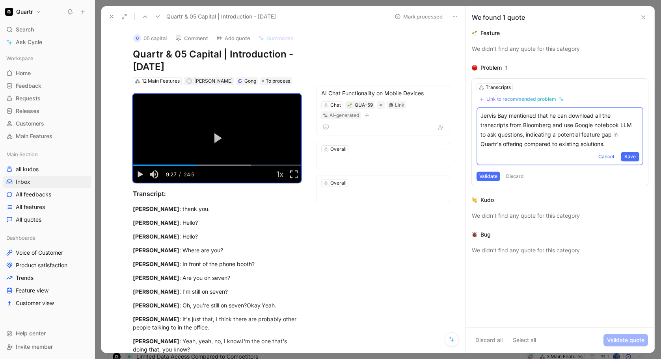
click at [111, 16] on use at bounding box center [111, 16] width 3 height 3
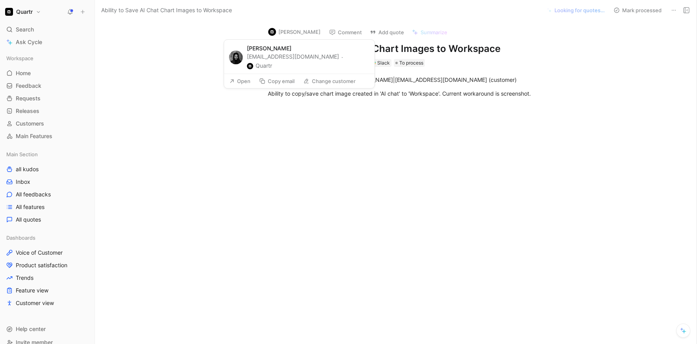
click at [297, 32] on button "[PERSON_NAME]" at bounding box center [295, 32] width 60 height 12
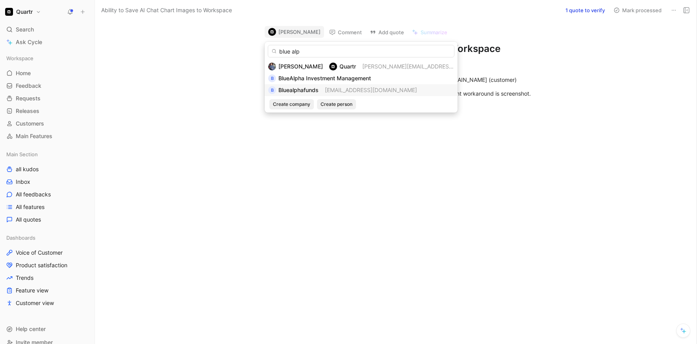
type input "blue alp"
click at [292, 92] on span "Bluealphafunds" at bounding box center [299, 90] width 40 height 7
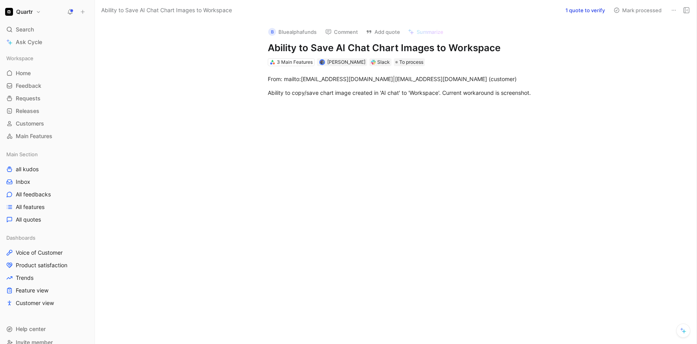
click at [590, 12] on button "1 quote to verify" at bounding box center [585, 10] width 46 height 11
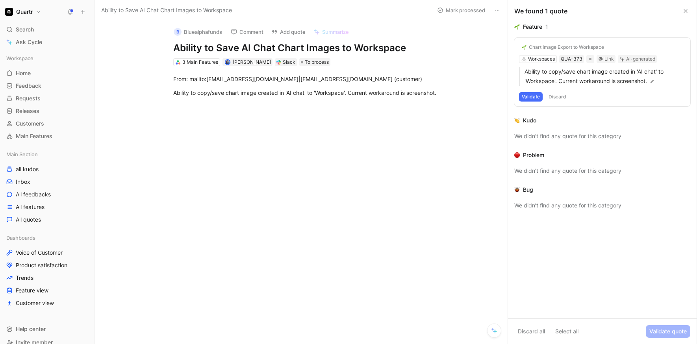
click at [531, 98] on button "Validate" at bounding box center [531, 96] width 24 height 9
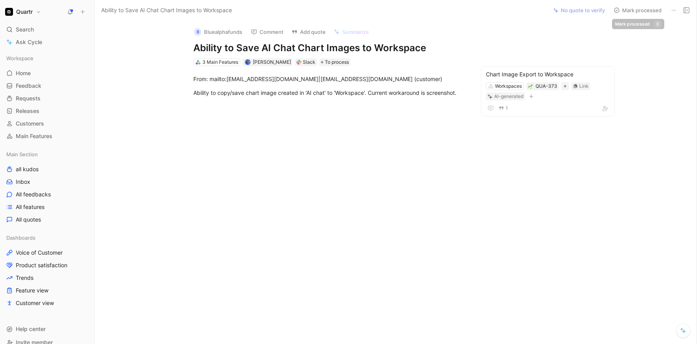
click at [624, 12] on button "Mark processed" at bounding box center [637, 10] width 55 height 11
